Goal: Information Seeking & Learning: Learn about a topic

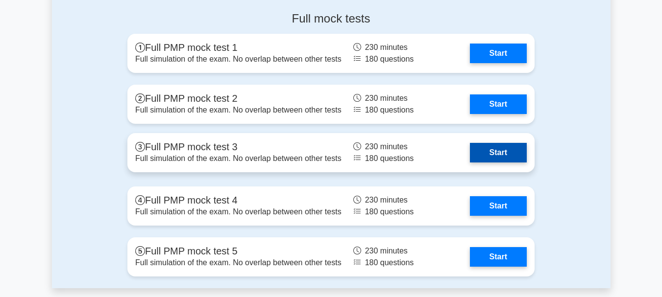
scroll to position [2865, 0]
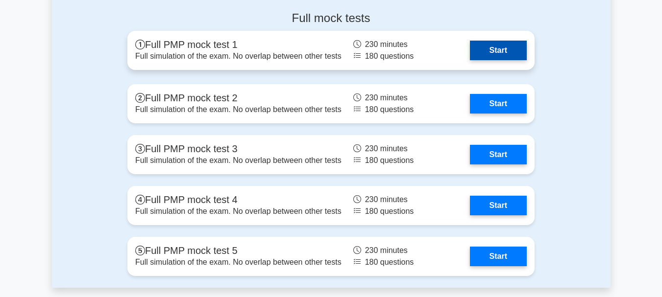
click at [470, 45] on link "Start" at bounding box center [498, 51] width 57 height 20
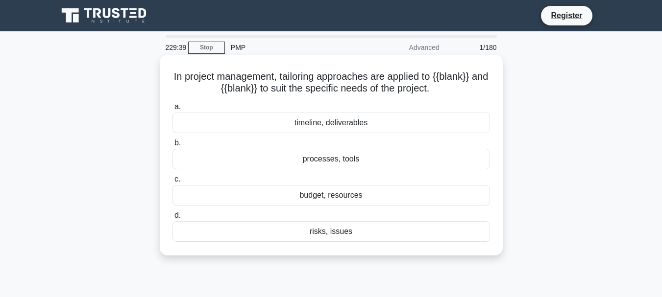
click at [348, 160] on div "processes, tools" at bounding box center [331, 159] width 318 height 21
click at [172, 147] on input "b. processes, tools" at bounding box center [172, 143] width 0 height 6
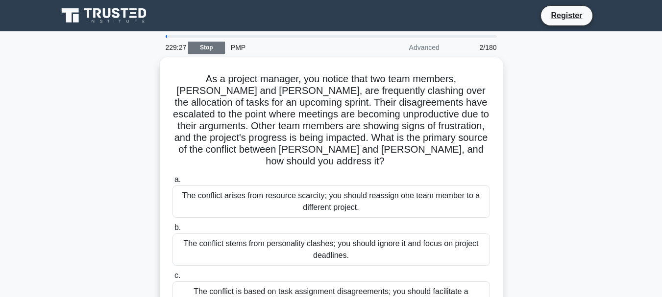
click at [212, 49] on link "Stop" at bounding box center [206, 48] width 37 height 12
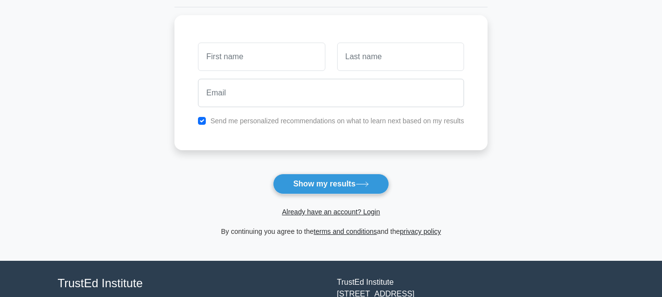
scroll to position [123, 0]
